Goal: Contribute content: Contribute content

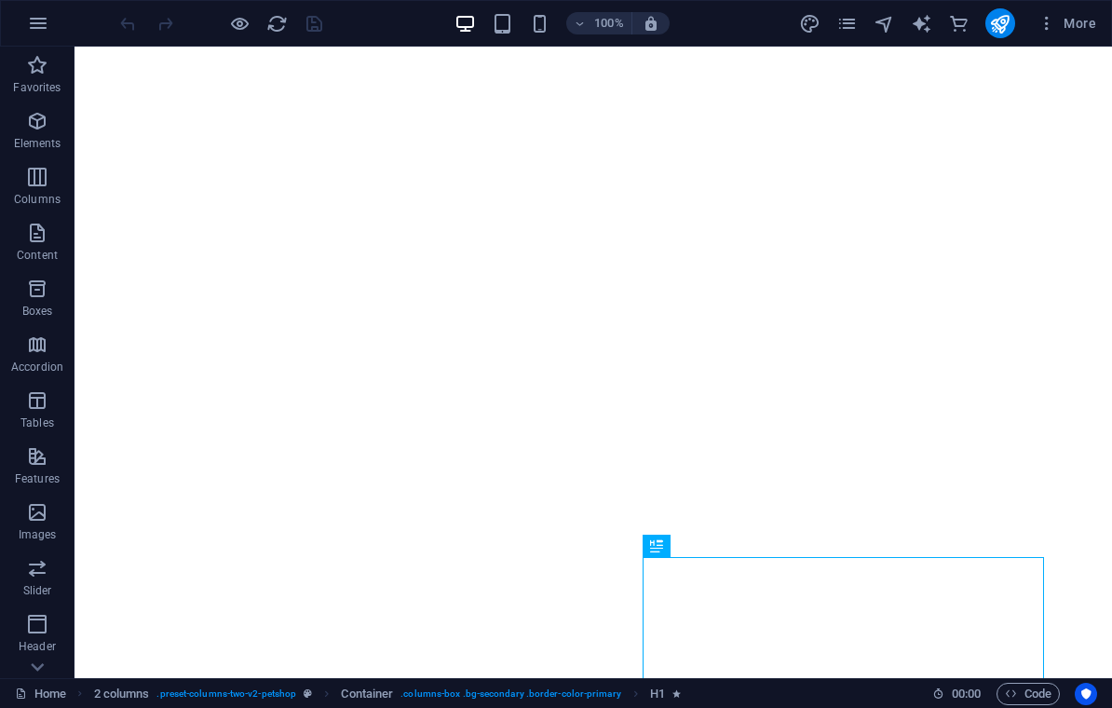
click at [250, 30] on icon "button" at bounding box center [239, 23] width 21 height 21
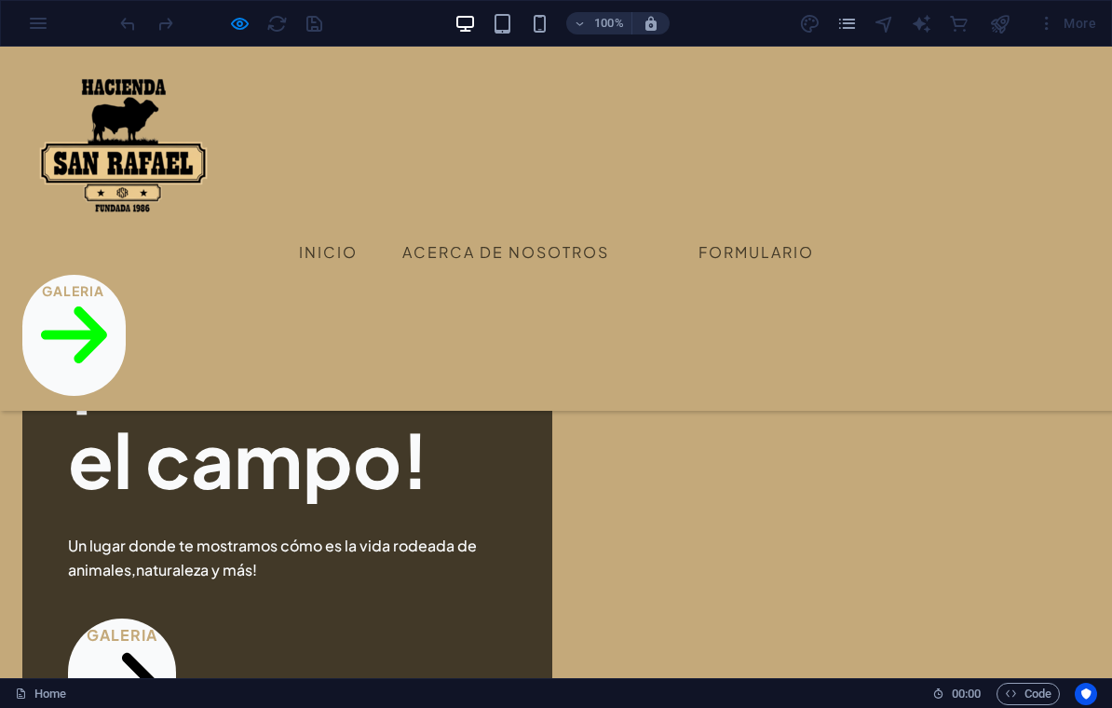
scroll to position [634, 0]
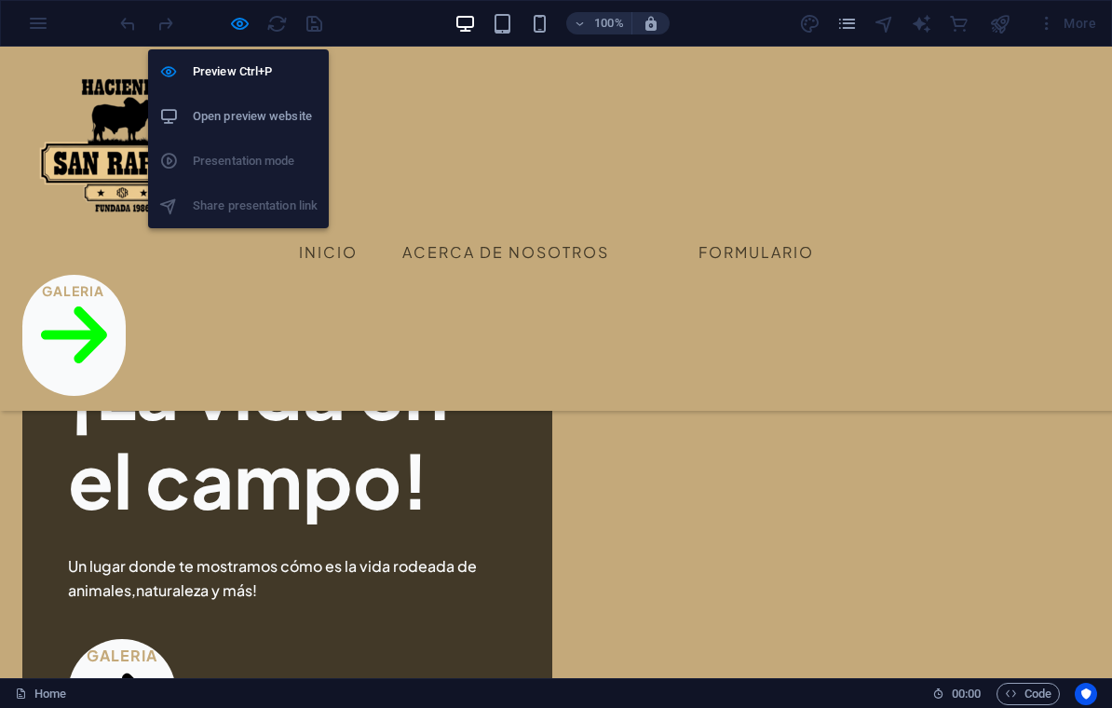
click at [171, 78] on icon at bounding box center [168, 71] width 19 height 19
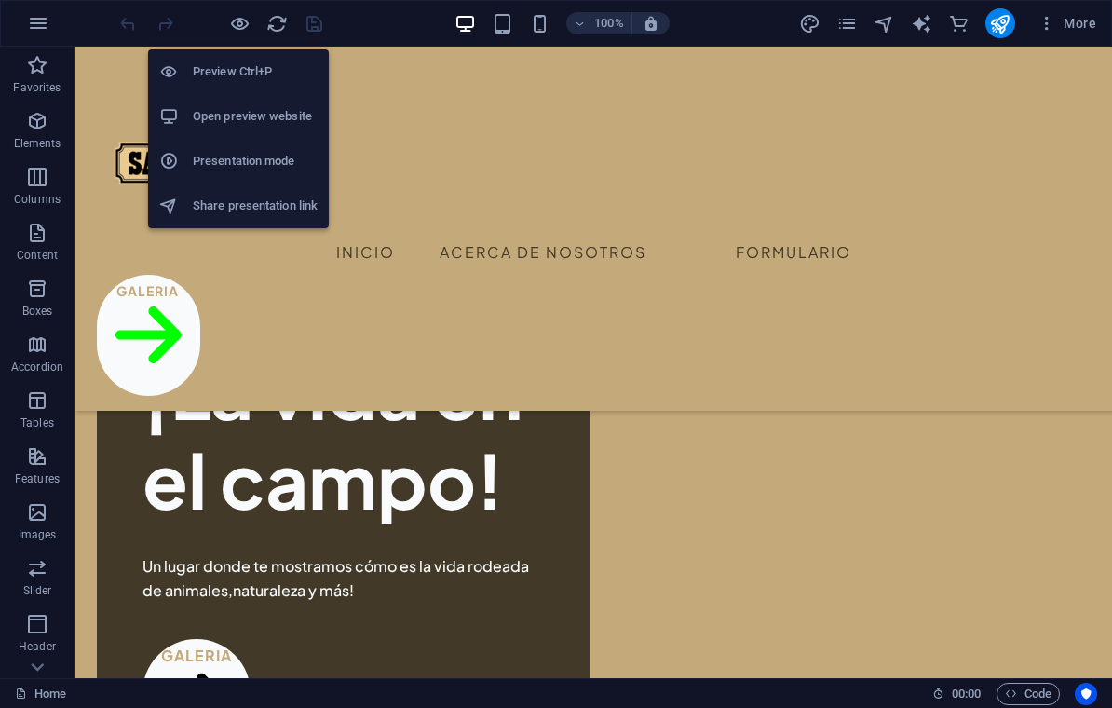
scroll to position [769, 0]
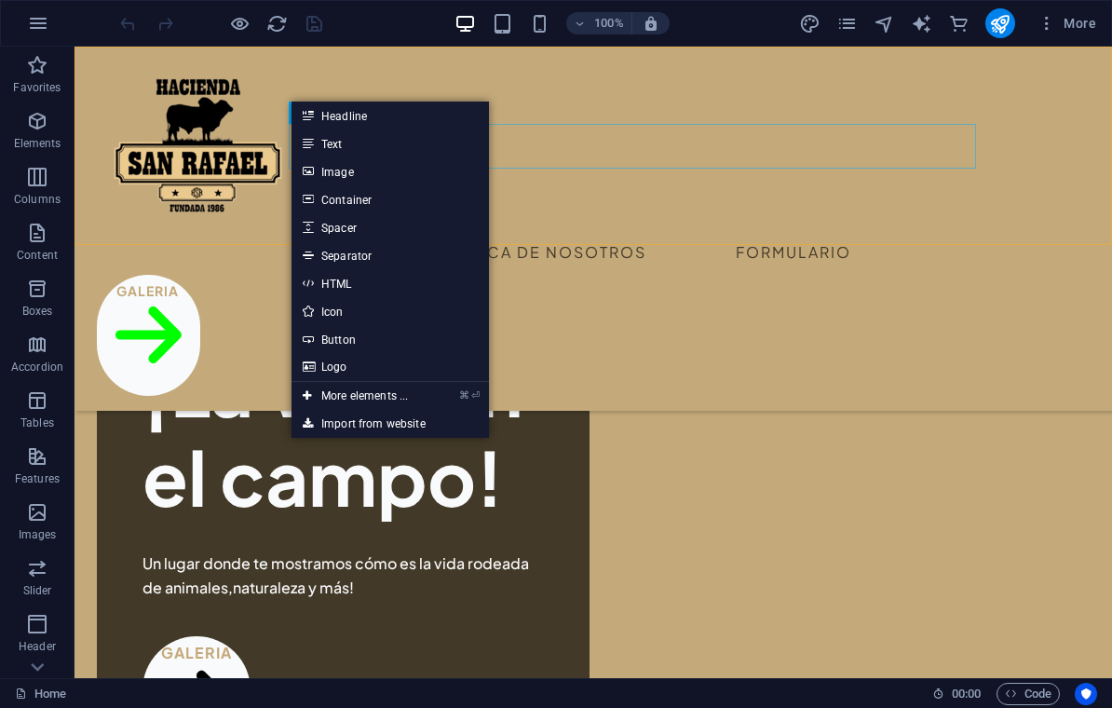
click at [439, 171] on link "Image" at bounding box center [389, 171] width 197 height 28
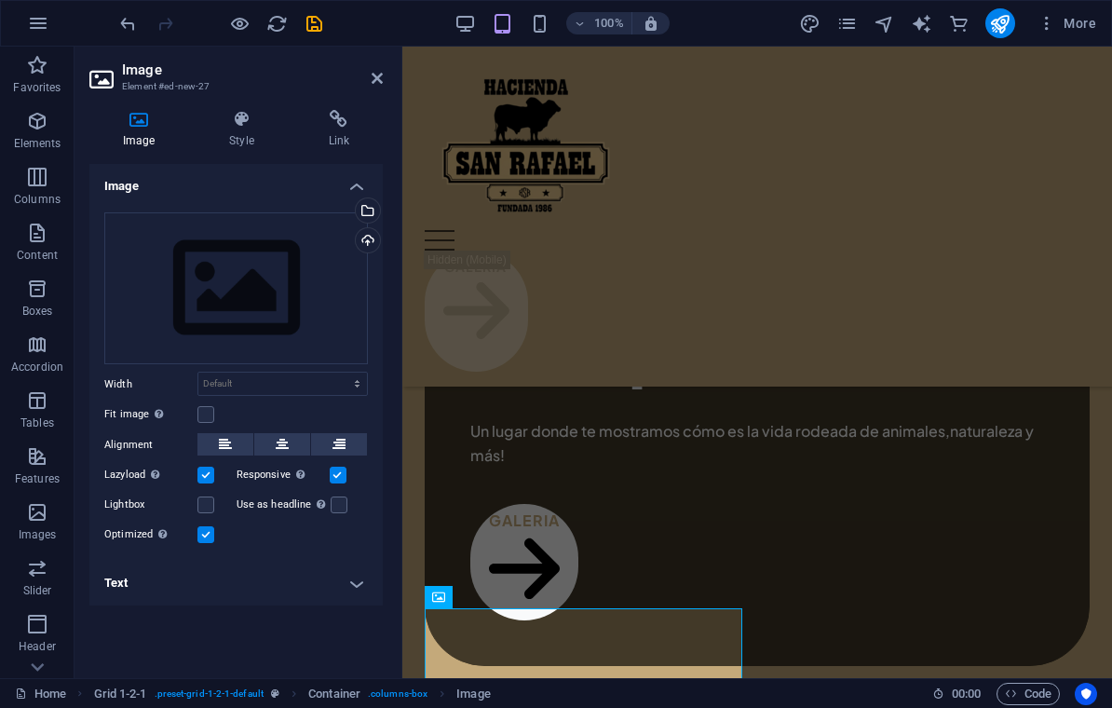
click at [254, 116] on icon at bounding box center [241, 119] width 91 height 19
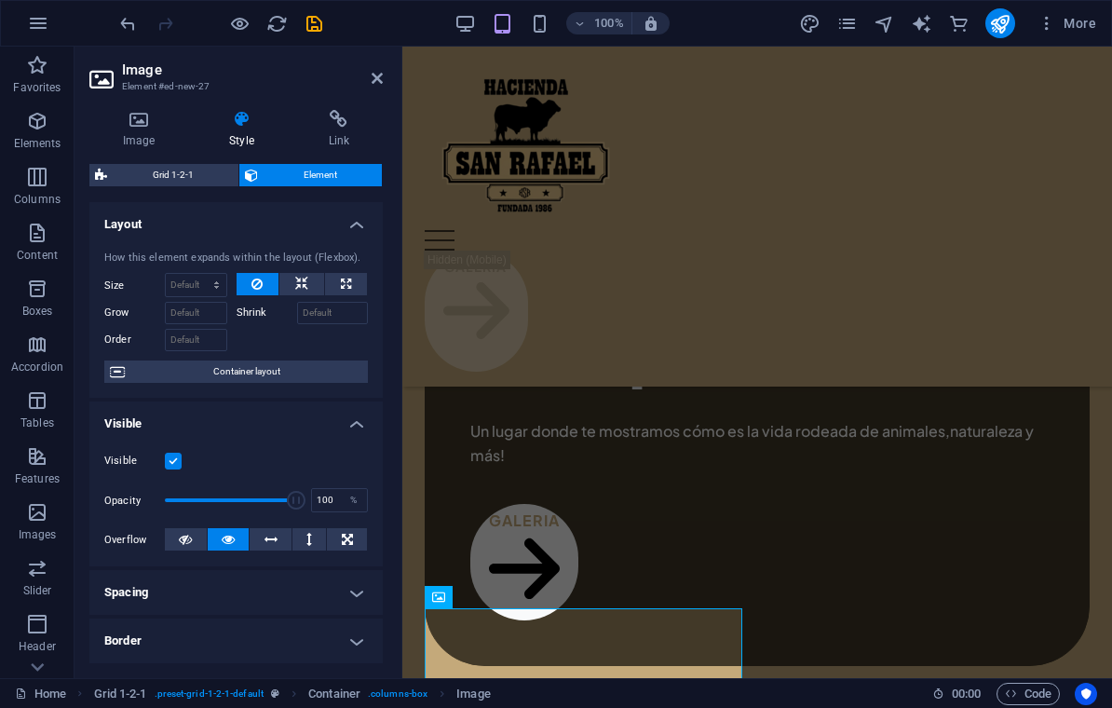
click at [132, 110] on icon at bounding box center [138, 119] width 99 height 19
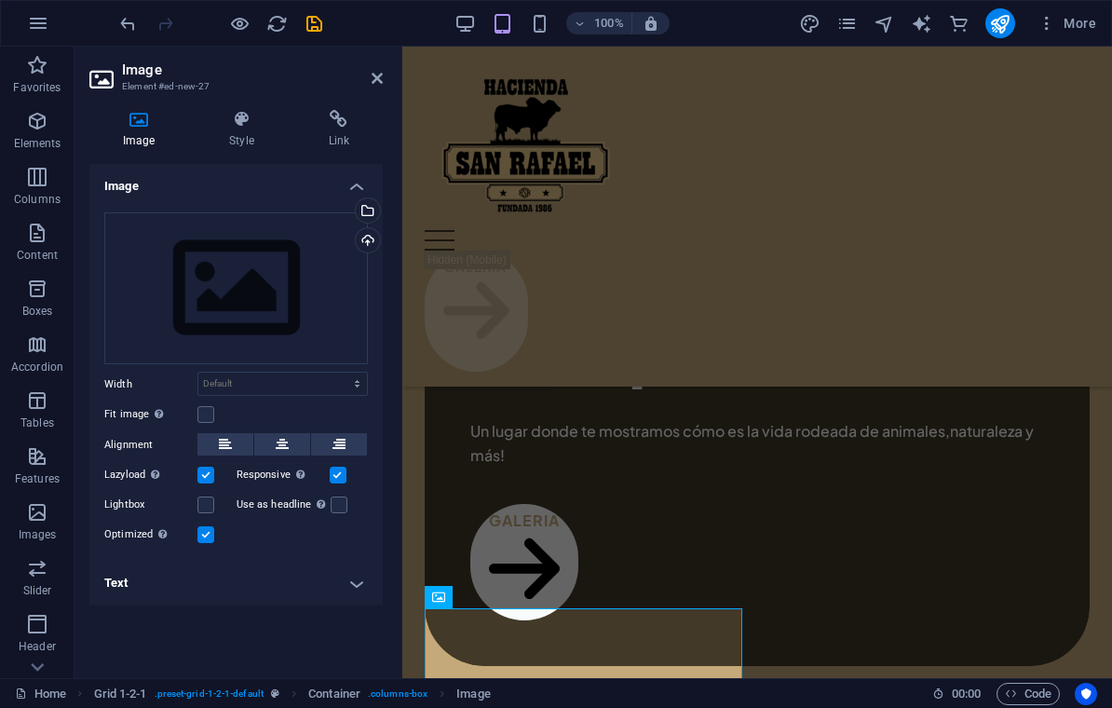
click at [371, 245] on div "Upload" at bounding box center [366, 242] width 28 height 28
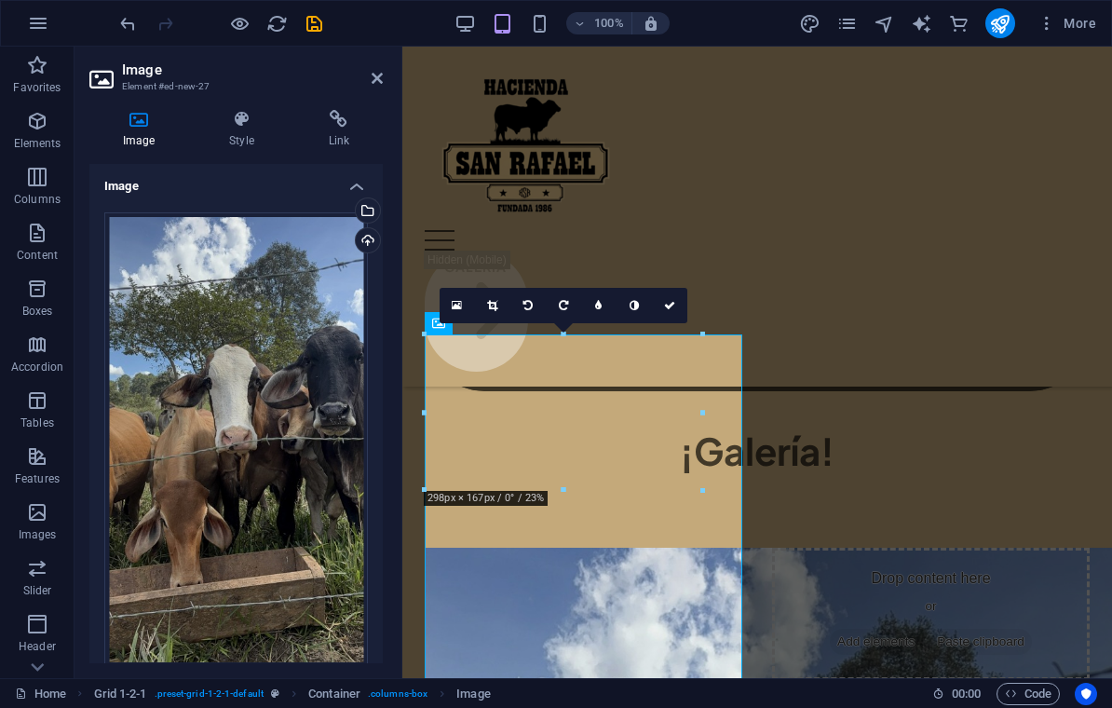
scroll to position [1043, 0]
click at [480, 302] on link at bounding box center [492, 305] width 35 height 35
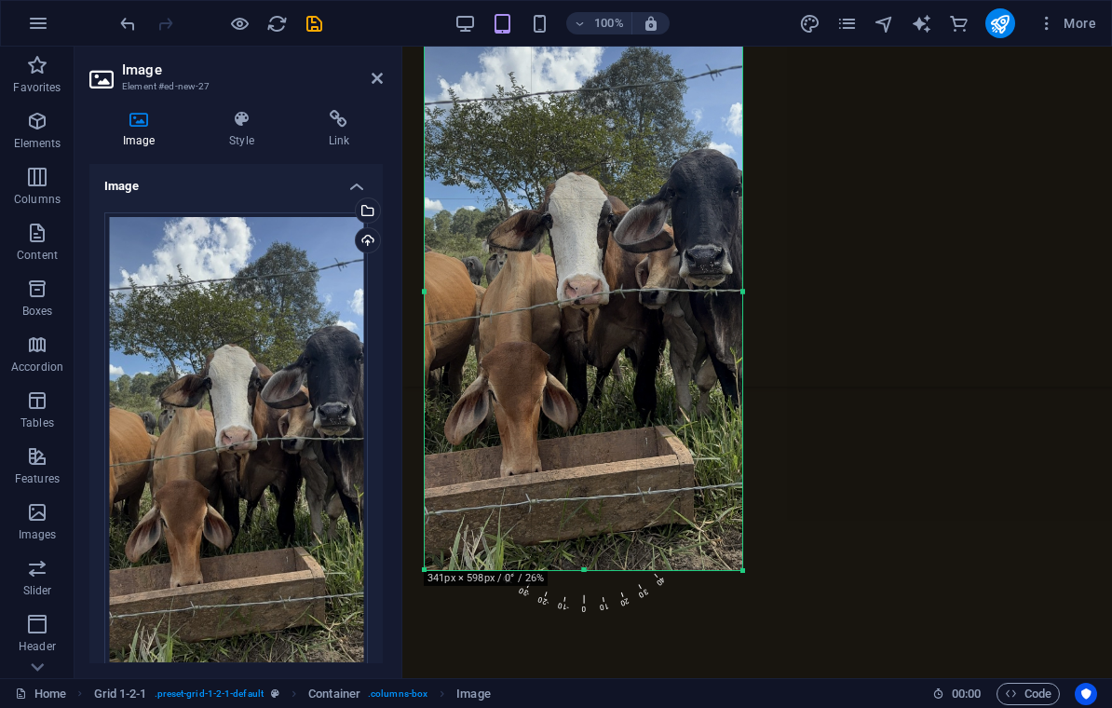
scroll to position [1388, 0]
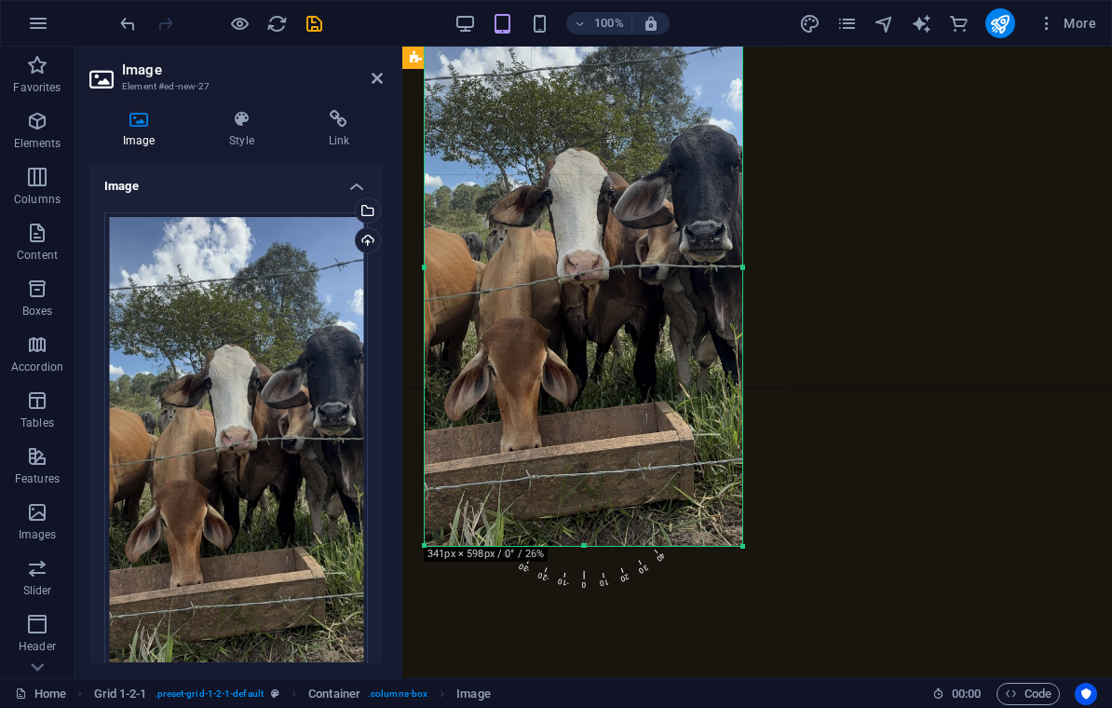
click at [624, 322] on div at bounding box center [584, 267] width 318 height 557
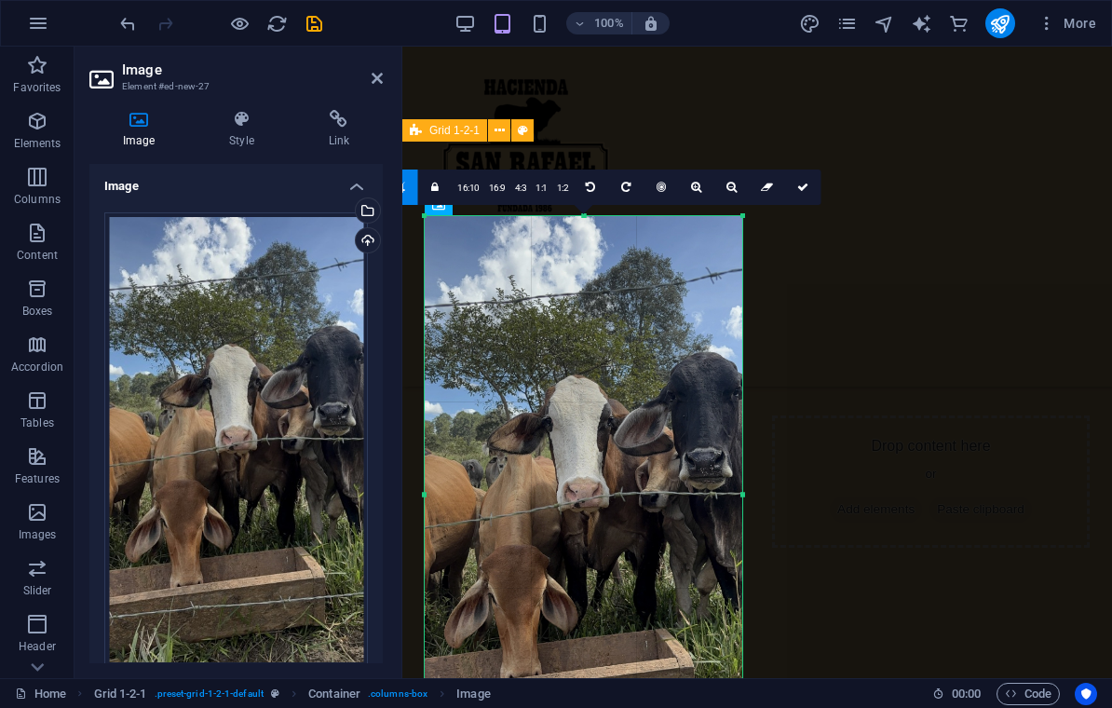
scroll to position [1182, 0]
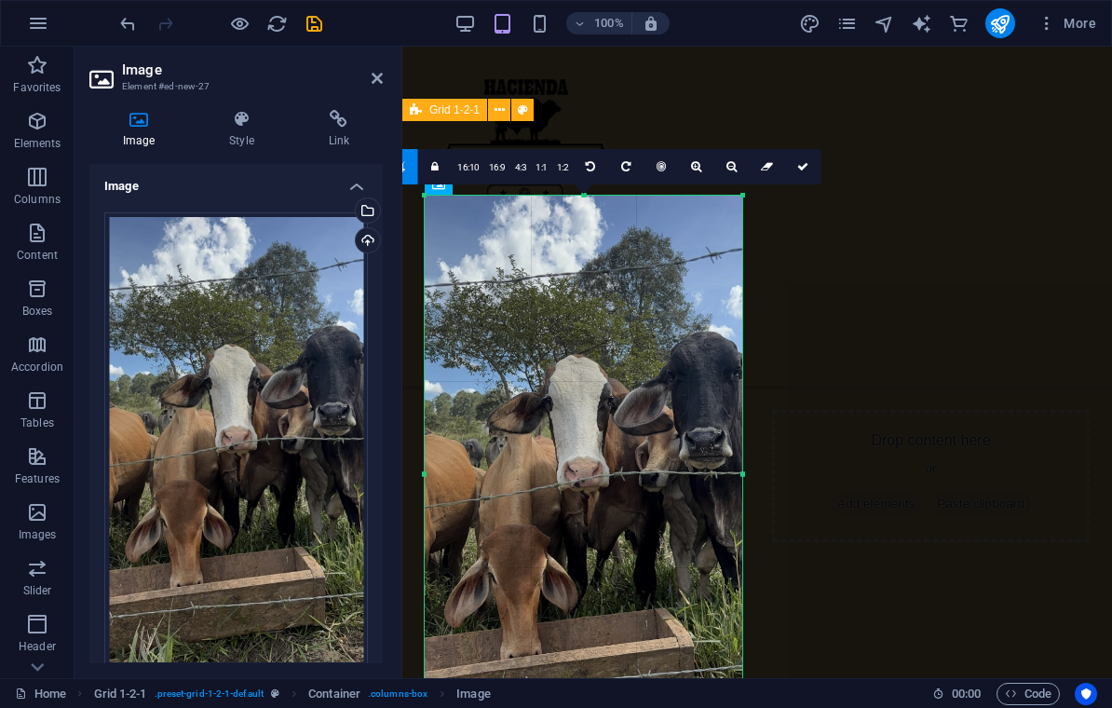
click at [476, 162] on link "16:10" at bounding box center [469, 167] width 32 height 35
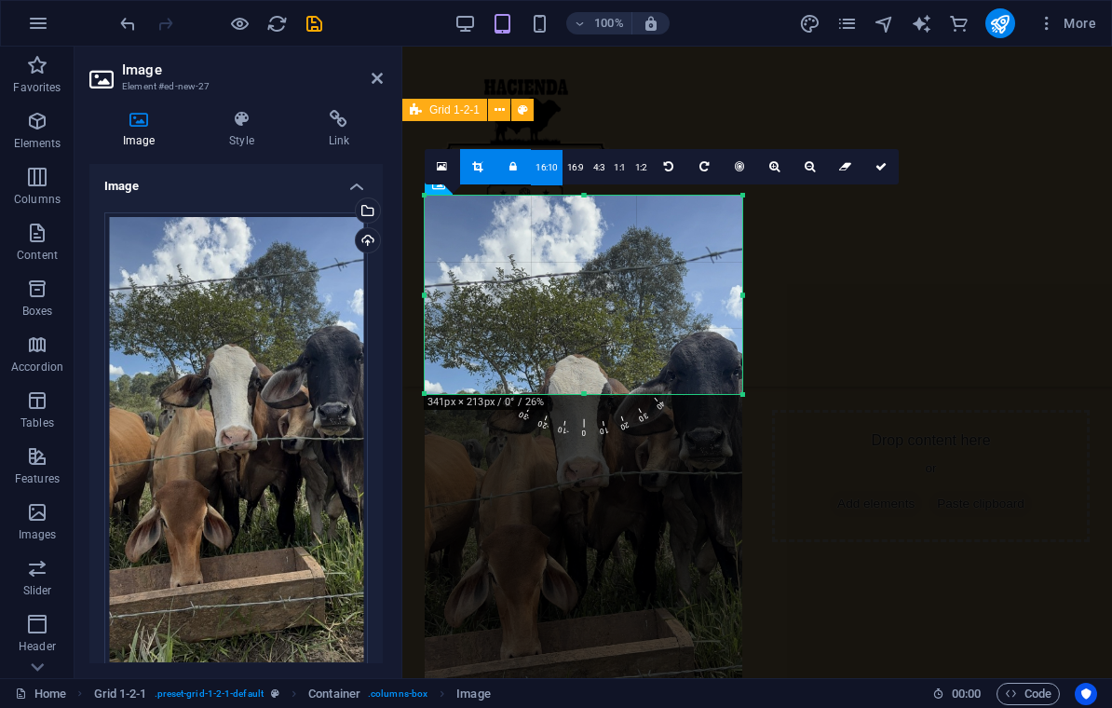
click at [570, 171] on link "16:9" at bounding box center [575, 167] width 26 height 35
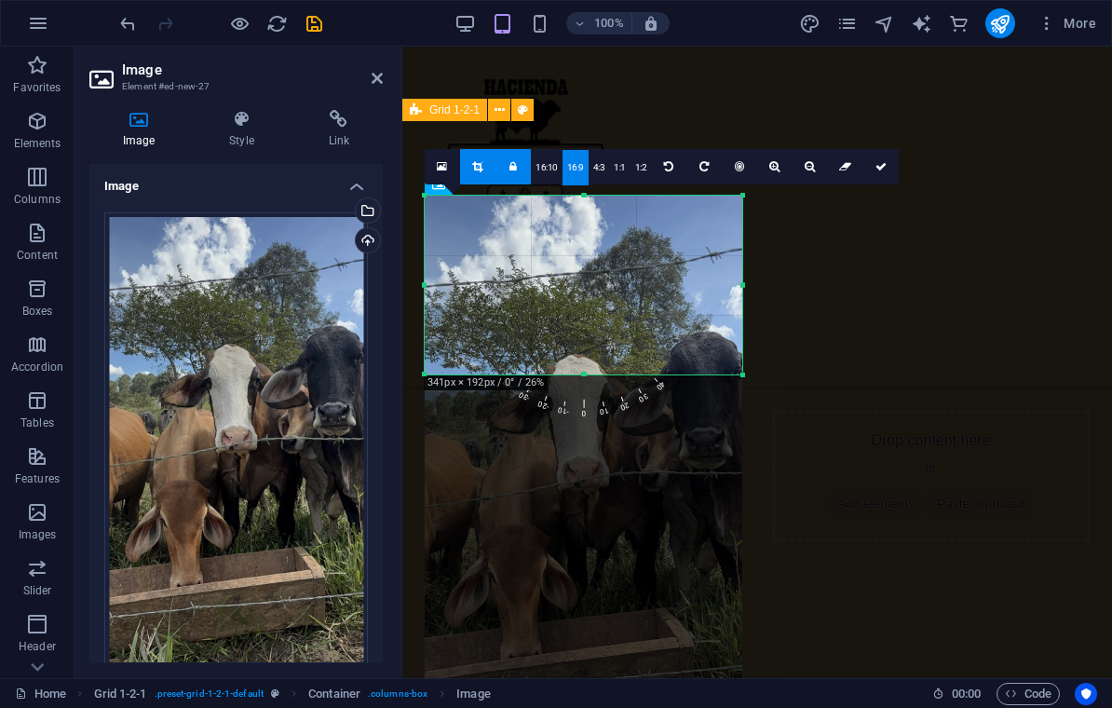
click at [609, 159] on link "1:1" at bounding box center [619, 167] width 21 height 35
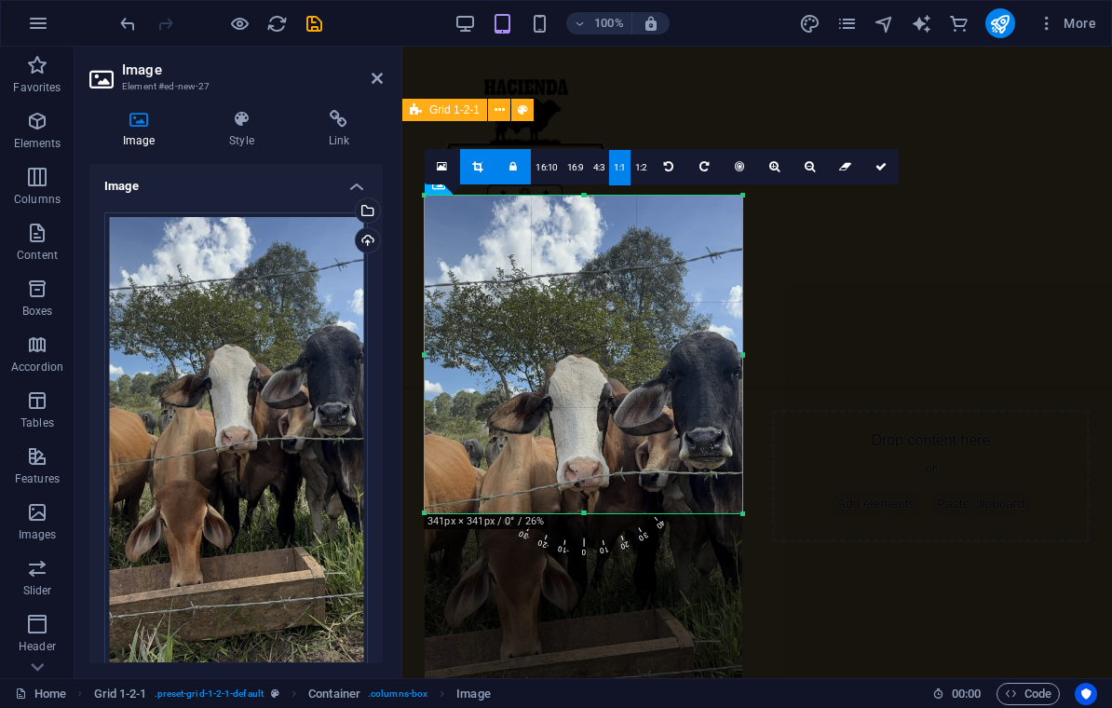
click at [637, 156] on link "1:2" at bounding box center [640, 167] width 21 height 35
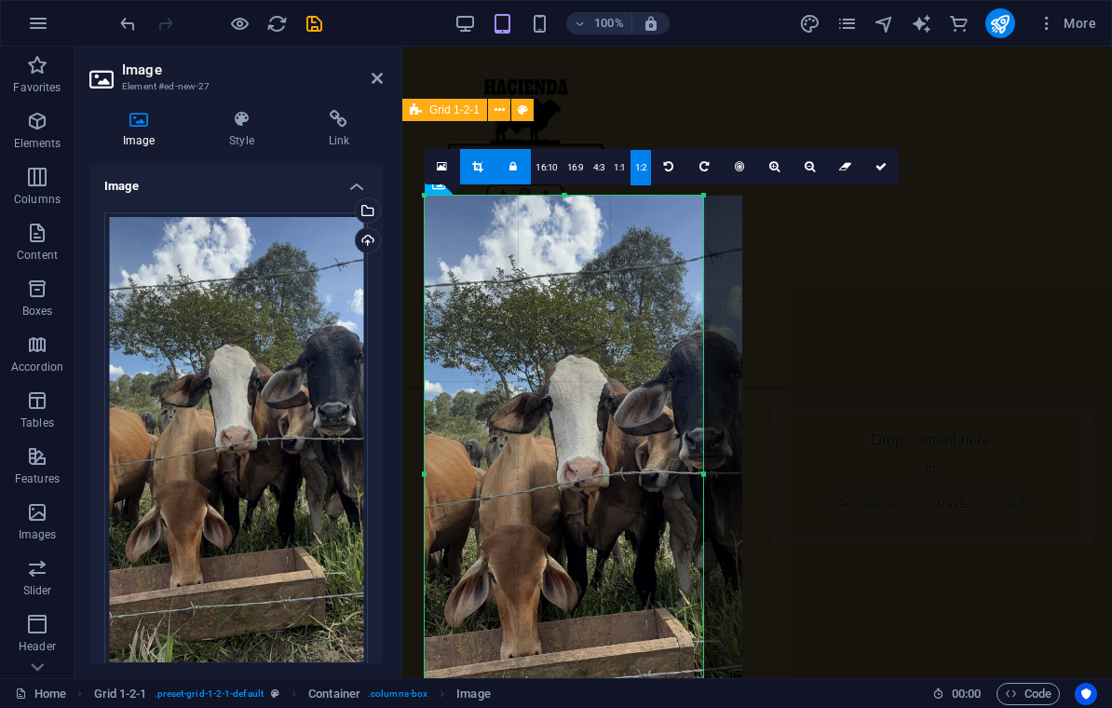
click at [524, 172] on link at bounding box center [512, 166] width 35 height 35
click at [439, 160] on icon at bounding box center [442, 166] width 10 height 13
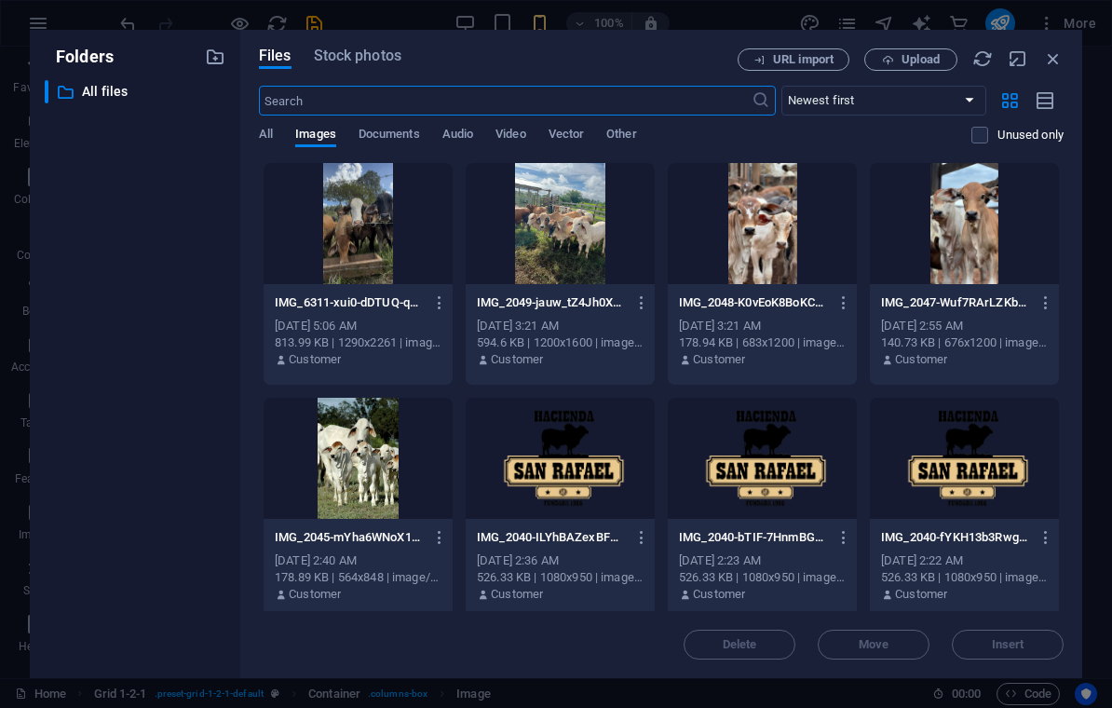
click at [1079, 38] on div "Files Stock photos URL import Upload ​ Newest first Oldest first Name (A-Z) Nam…" at bounding box center [661, 354] width 842 height 648
click at [1053, 45] on div "Files Stock photos URL import Upload ​ Newest first Oldest first Name (A-Z) Nam…" at bounding box center [661, 354] width 842 height 648
click at [1063, 40] on div "Files Stock photos URL import Upload ​ Newest first Oldest first Name (A-Z) Nam…" at bounding box center [661, 354] width 842 height 648
click at [1062, 39] on div "Files Stock photos URL import Upload ​ Newest first Oldest first Name (A-Z) Nam…" at bounding box center [661, 354] width 842 height 648
click at [1047, 53] on icon "button" at bounding box center [1053, 58] width 20 height 20
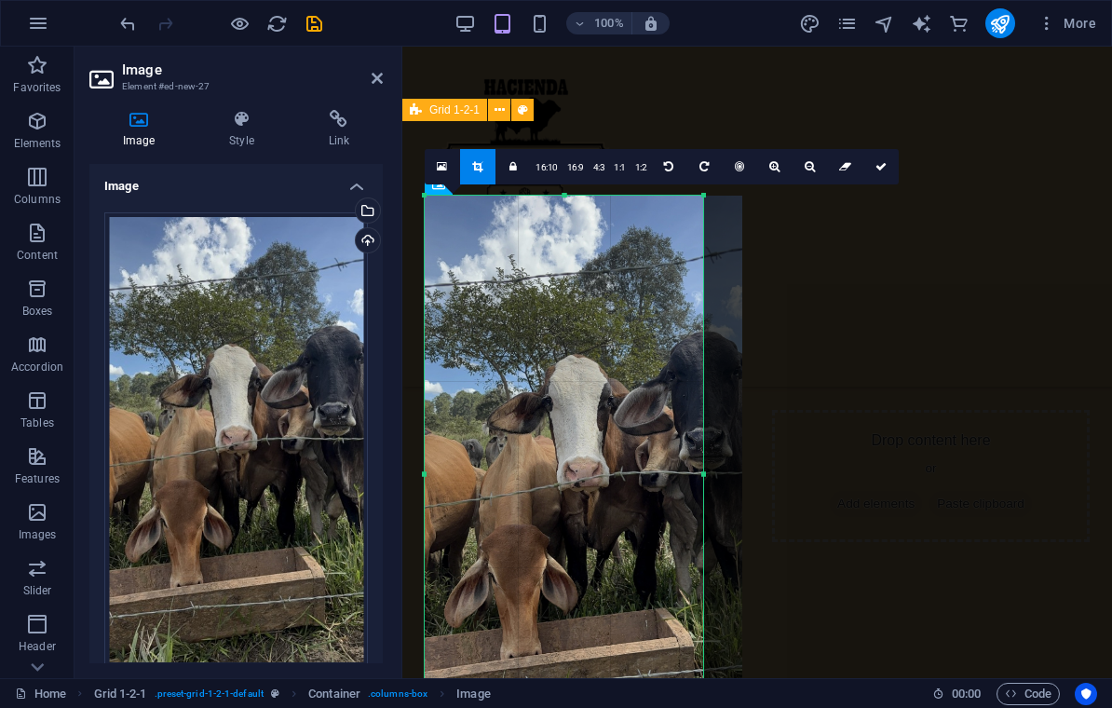
click at [364, 75] on h2 "Image" at bounding box center [252, 69] width 261 height 17
click at [388, 70] on aside "Image Element #ed-new-27 Image Style Link Image Drag files here, click to choos…" at bounding box center [238, 362] width 328 height 631
click at [382, 83] on icon at bounding box center [377, 78] width 11 height 15
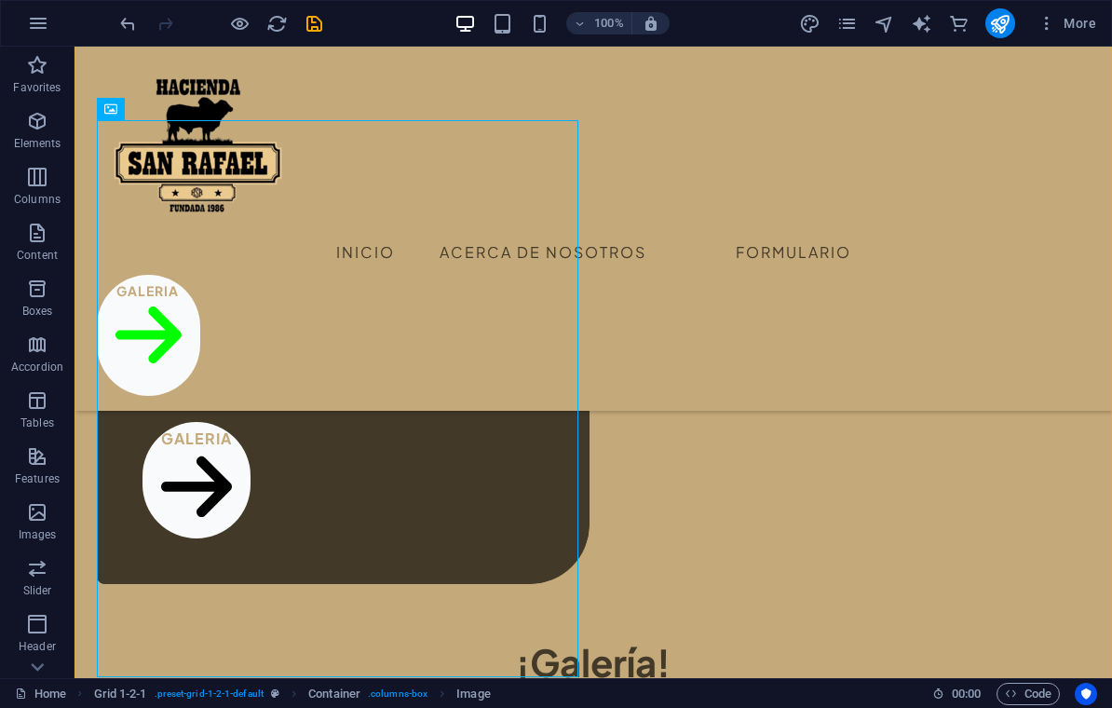
scroll to position [1044, 0]
